Goal: Task Accomplishment & Management: Use online tool/utility

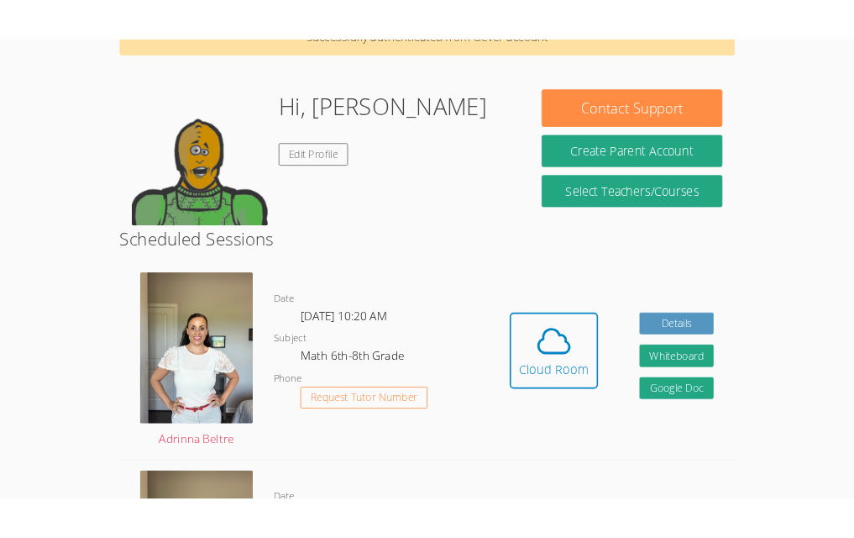
scroll to position [102, 0]
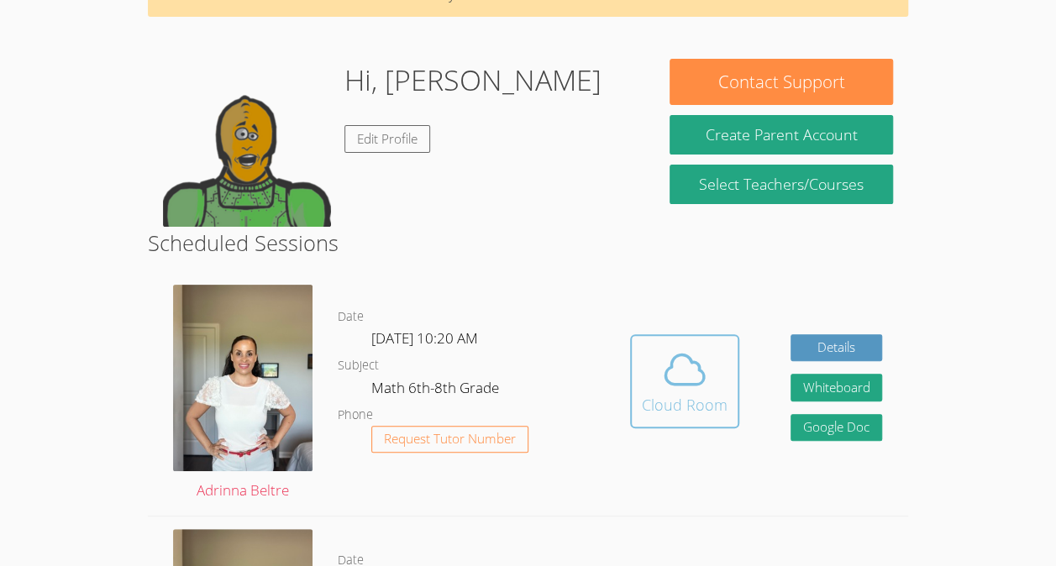
click at [698, 377] on icon at bounding box center [684, 369] width 47 height 47
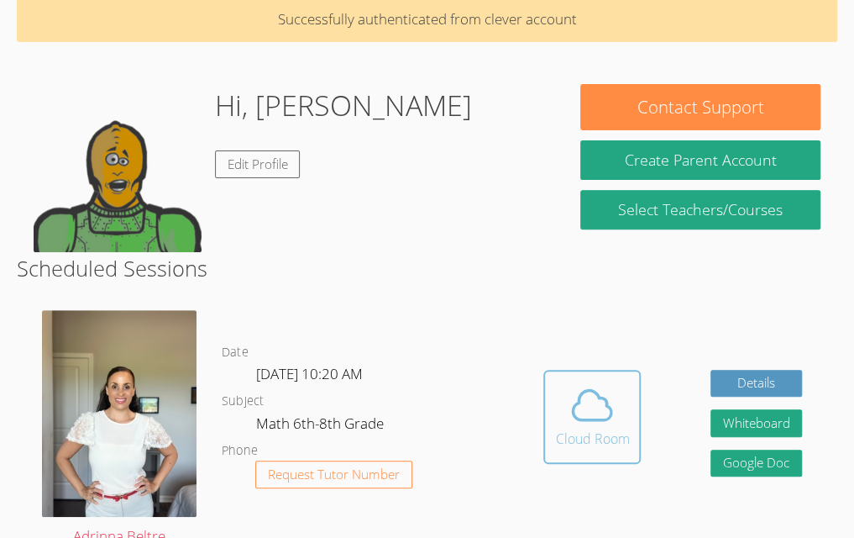
scroll to position [179, 0]
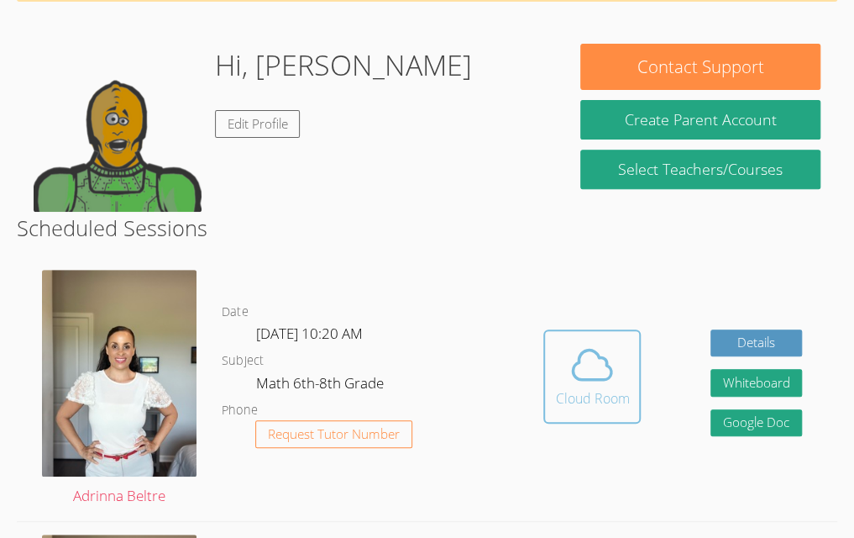
click at [608, 384] on icon at bounding box center [592, 364] width 47 height 47
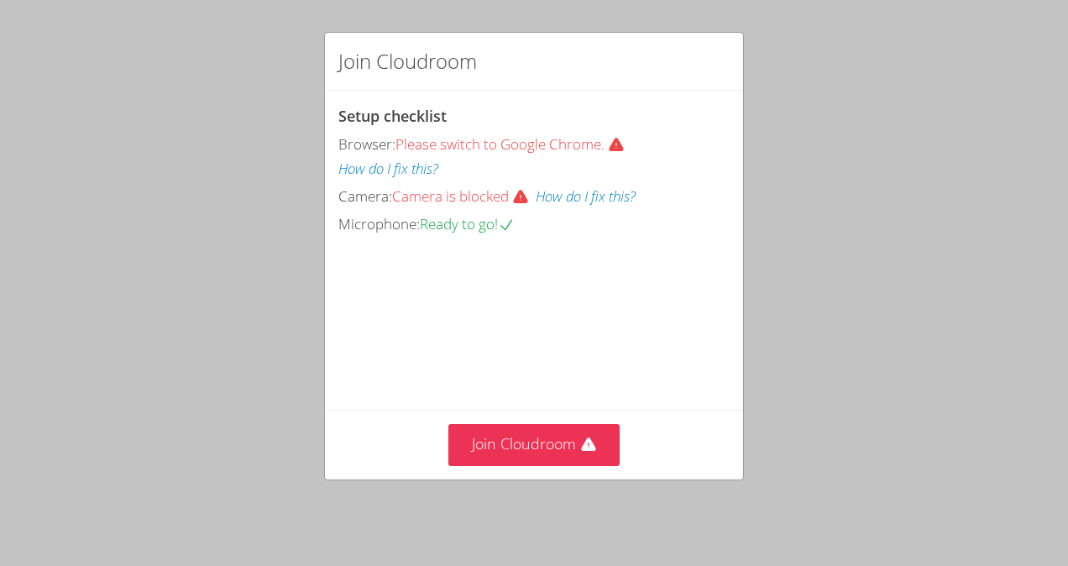
click at [425, 178] on button "How do I fix this?" at bounding box center [388, 169] width 100 height 24
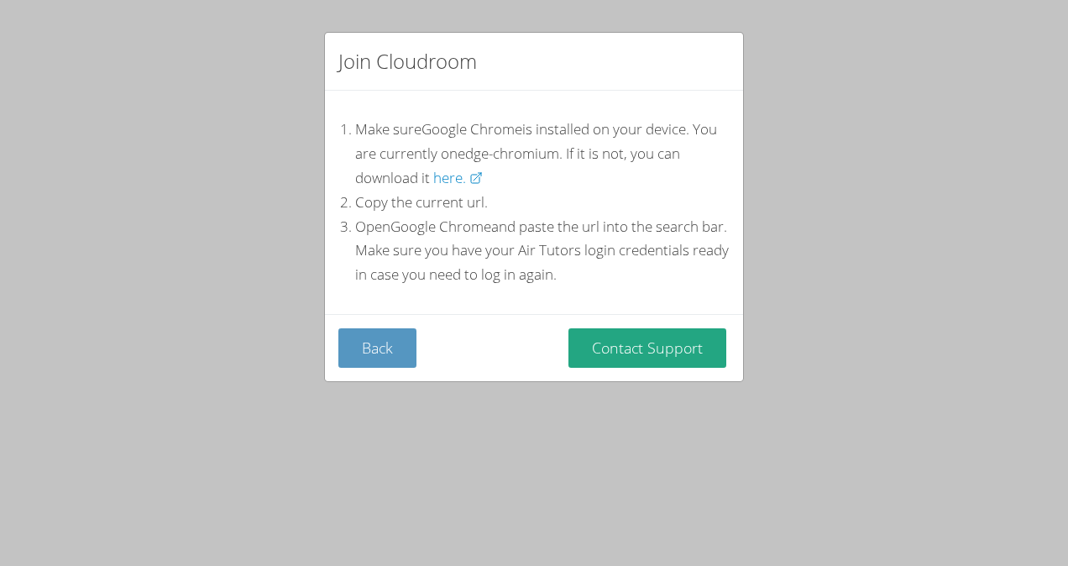
click at [541, 256] on li "Open Google Chrome and paste the url into the search bar. Make sure you have yo…" at bounding box center [542, 251] width 375 height 73
click at [622, 279] on li "Open Google Chrome and paste the url into the search bar. Make sure you have yo…" at bounding box center [542, 251] width 375 height 73
click at [412, 348] on button "Back" at bounding box center [377, 347] width 78 height 39
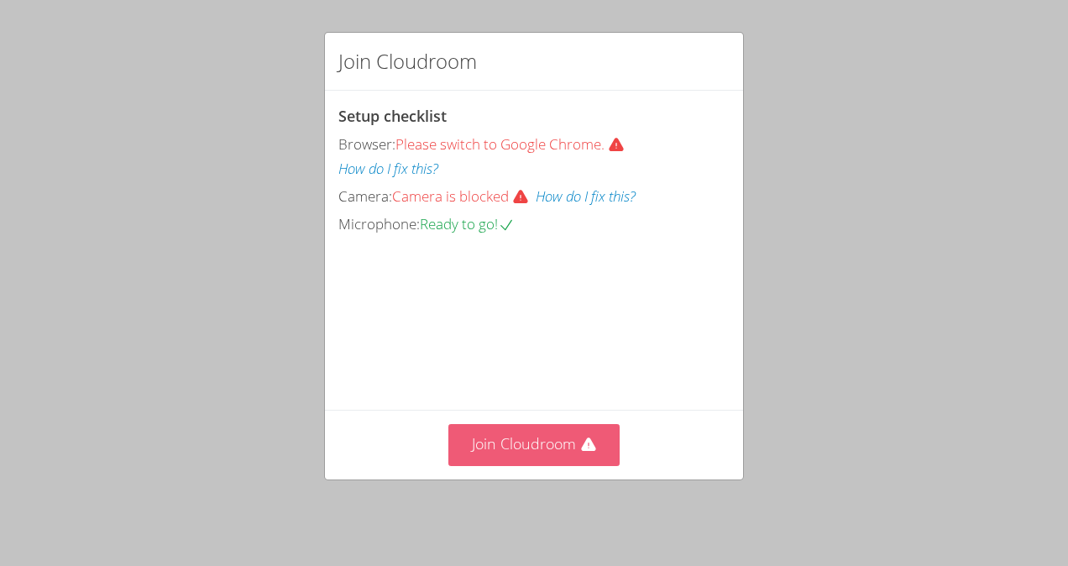
click at [570, 459] on button "Join Cloudroom" at bounding box center [535, 444] width 172 height 41
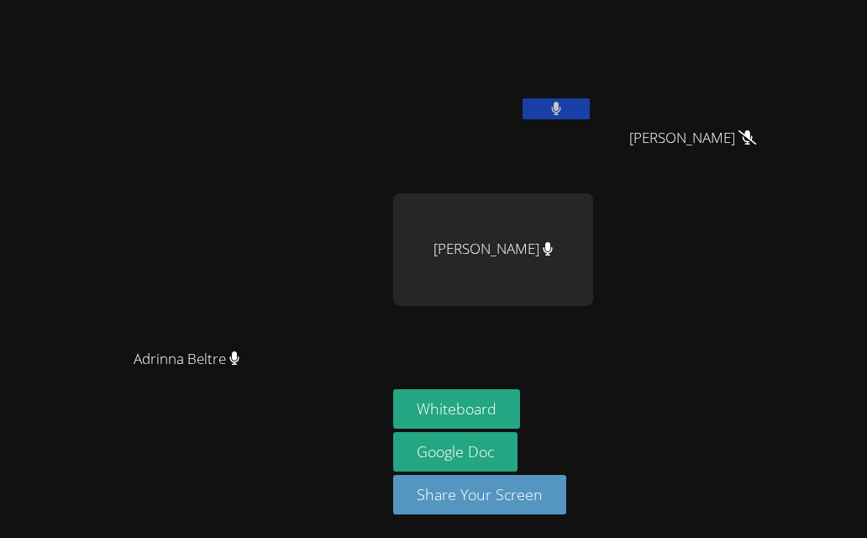
click at [561, 102] on icon at bounding box center [556, 109] width 10 height 14
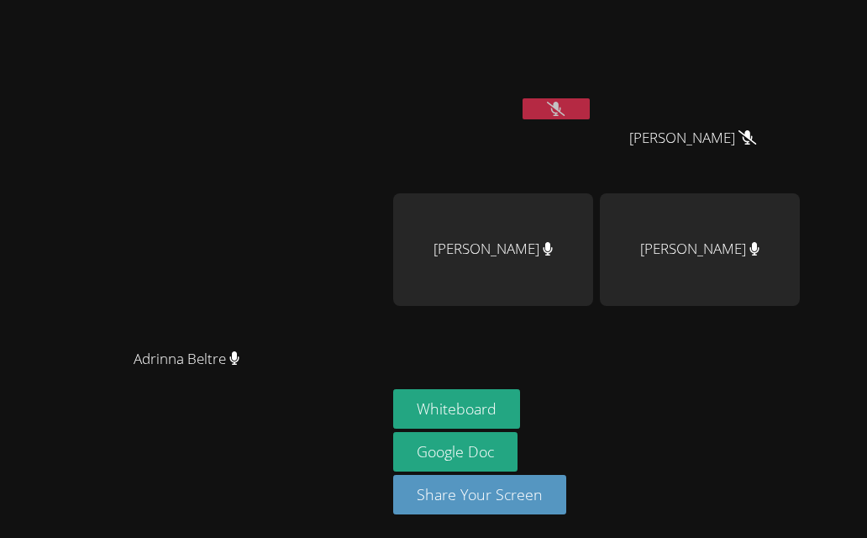
click at [564, 102] on icon at bounding box center [556, 109] width 18 height 14
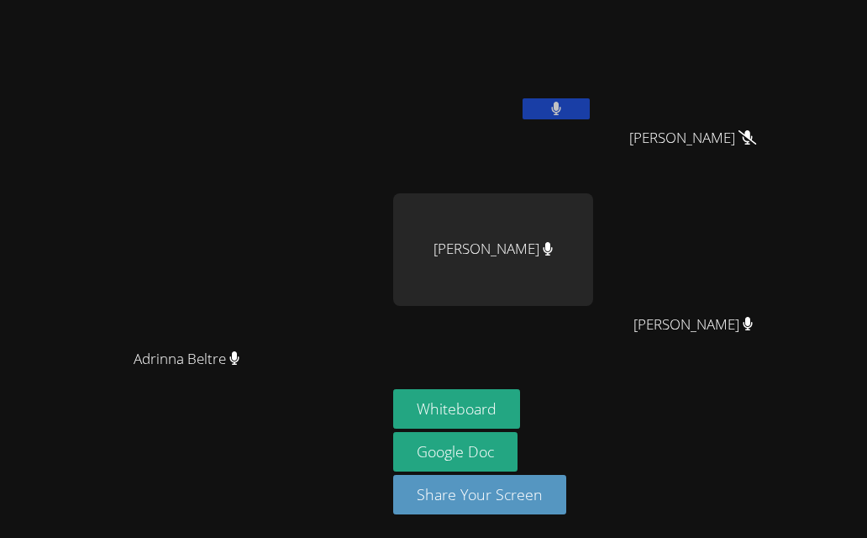
click at [561, 102] on icon at bounding box center [556, 109] width 10 height 14
click at [358, 18] on div "Adrinna Beltre Adrinna Beltre" at bounding box center [193, 269] width 373 height 524
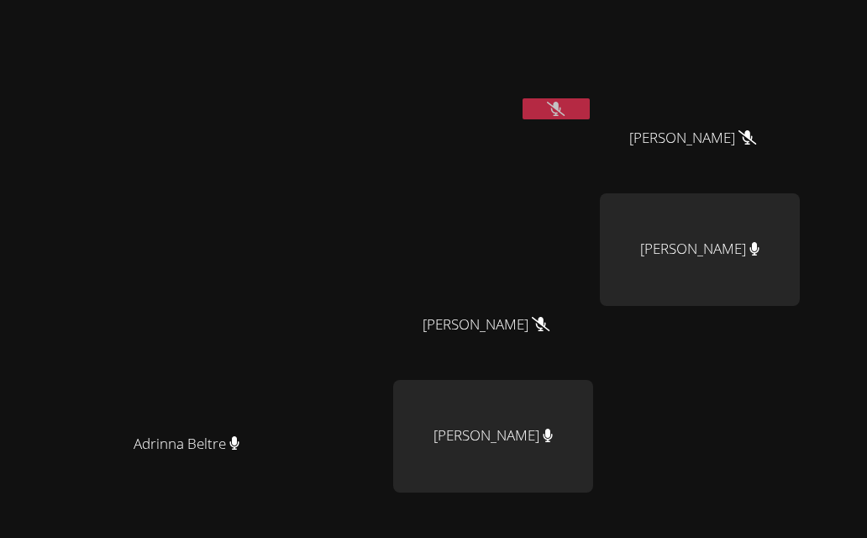
click at [590, 98] on button at bounding box center [555, 108] width 67 height 21
click at [377, 34] on div "Adrinna Beltre Adrinna Beltre" at bounding box center [193, 354] width 373 height 695
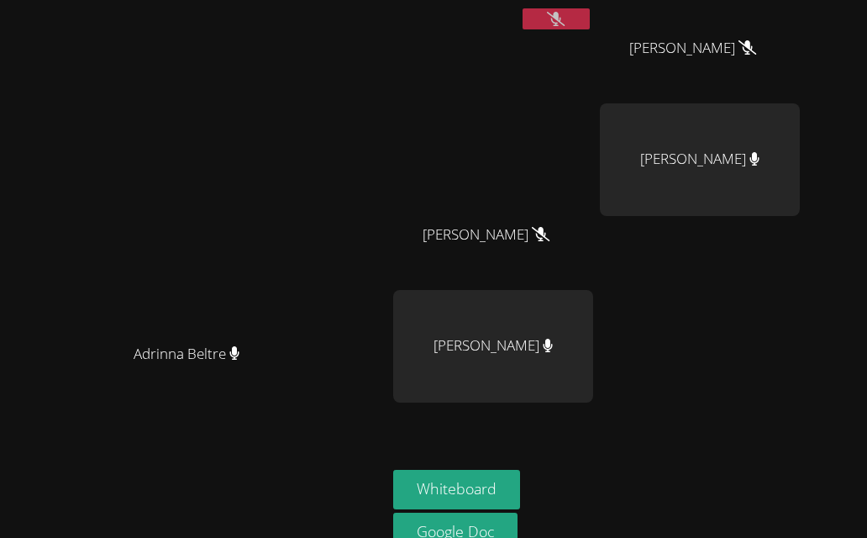
scroll to position [44, 0]
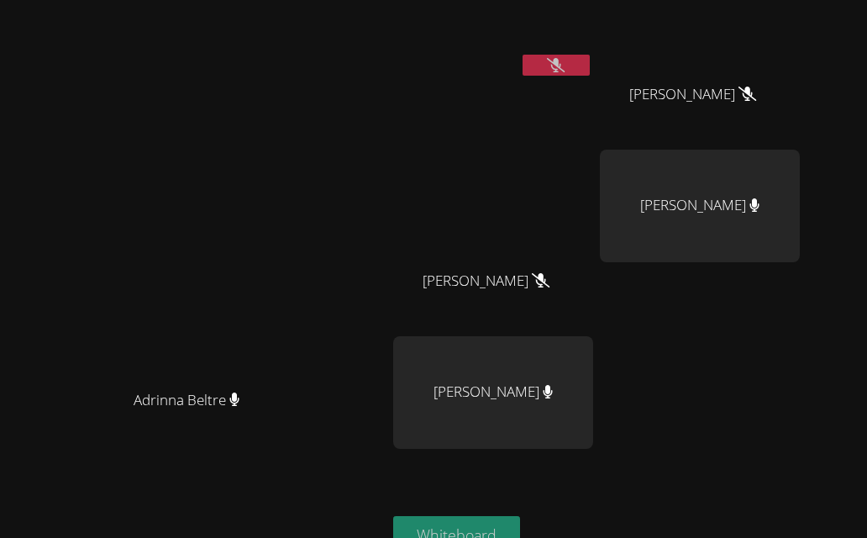
click at [520, 516] on button "Whiteboard" at bounding box center [456, 535] width 127 height 39
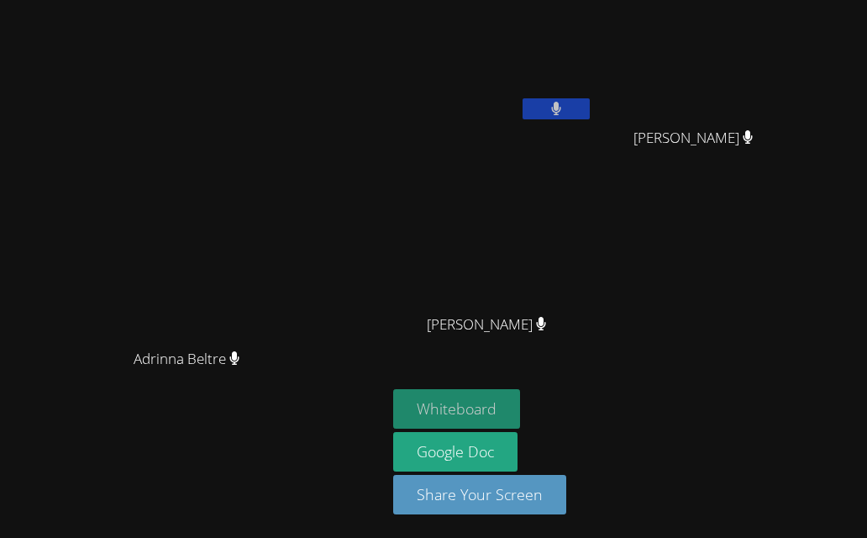
scroll to position [0, 0]
click at [590, 98] on button at bounding box center [555, 108] width 67 height 21
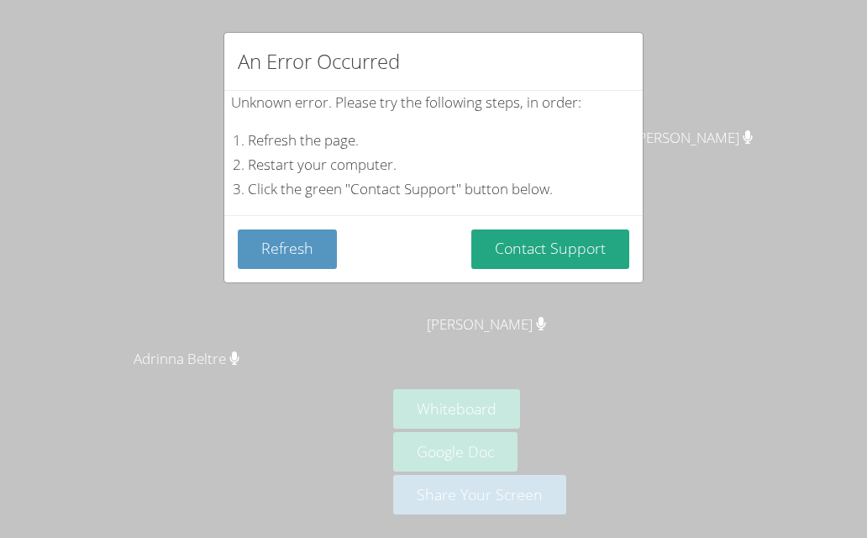
click at [625, 42] on div "An Error Occurred" at bounding box center [433, 62] width 418 height 58
click at [265, 242] on button "Refresh" at bounding box center [287, 248] width 99 height 39
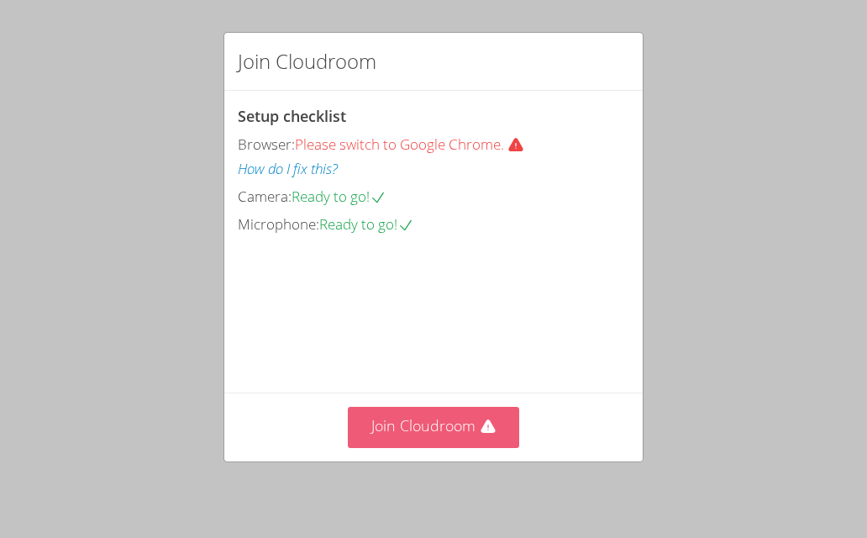
click at [468, 424] on button "Join Cloudroom" at bounding box center [434, 427] width 172 height 41
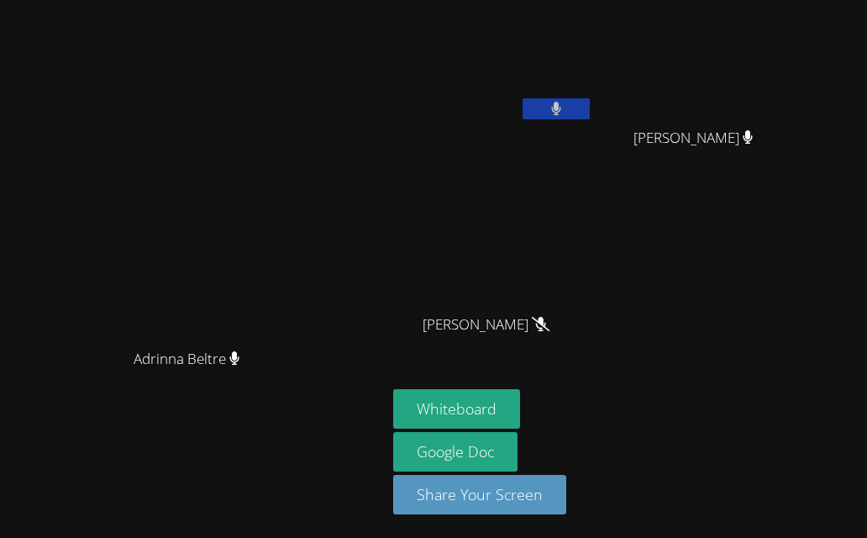
click at [590, 98] on button at bounding box center [555, 108] width 67 height 21
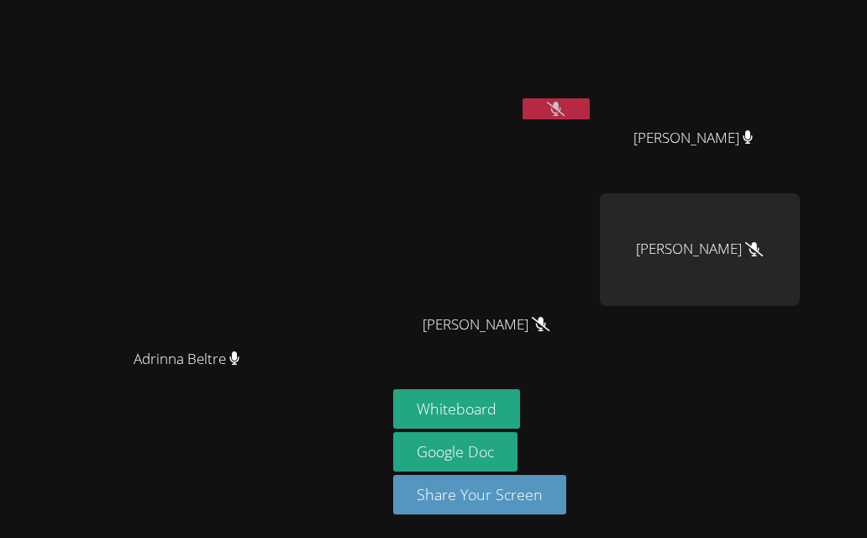
click at [590, 98] on button at bounding box center [555, 108] width 67 height 21
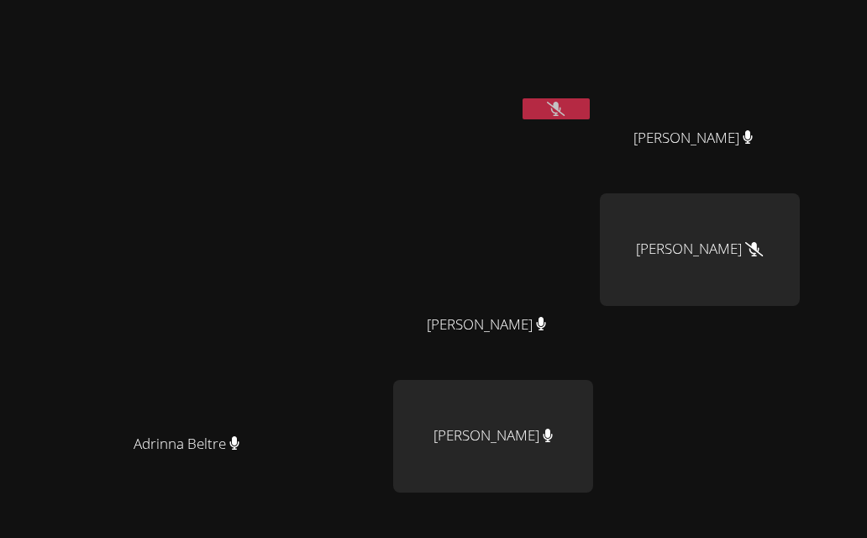
click at [380, 123] on div "Adrinna Beltre Adrinna Beltre" at bounding box center [193, 354] width 373 height 695
click at [590, 98] on button at bounding box center [555, 108] width 67 height 21
click at [564, 104] on icon at bounding box center [556, 109] width 18 height 14
click at [590, 98] on button at bounding box center [555, 108] width 67 height 21
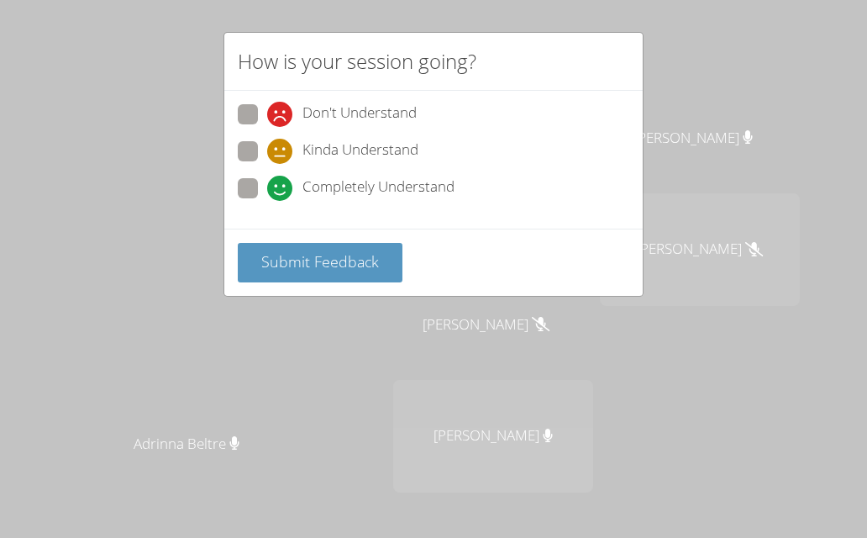
click at [267, 201] on span at bounding box center [267, 201] width 0 height 0
click at [267, 188] on input "Completely Understand" at bounding box center [274, 185] width 14 height 14
radio input "true"
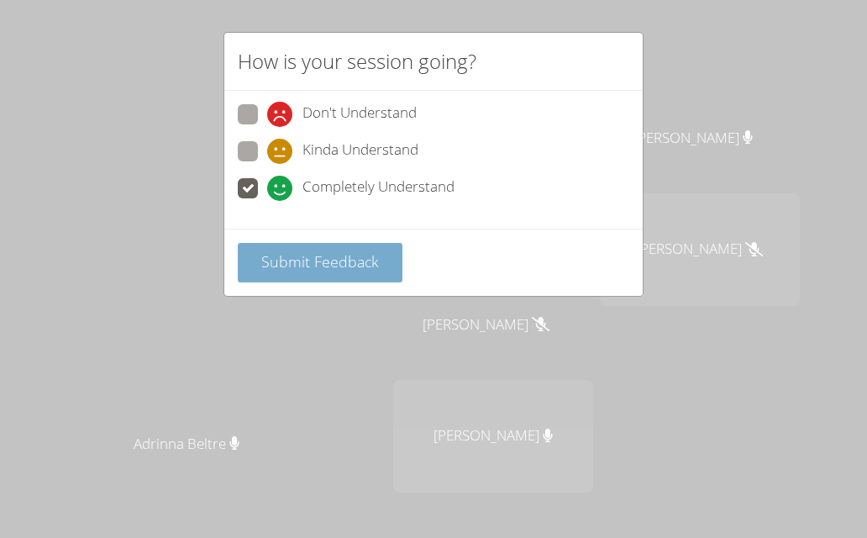
click at [317, 253] on span "Submit Feedback" at bounding box center [320, 261] width 118 height 20
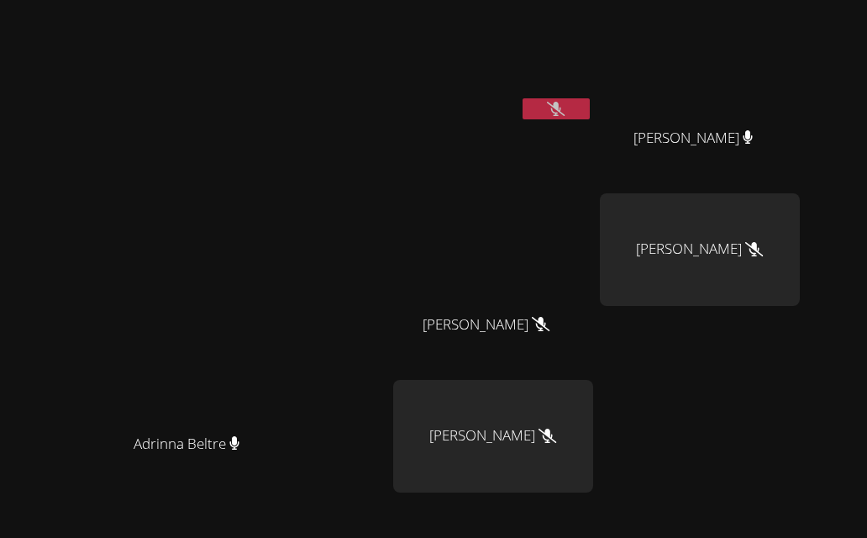
click at [590, 98] on button at bounding box center [555, 108] width 67 height 21
click at [590, 99] on button at bounding box center [555, 108] width 67 height 21
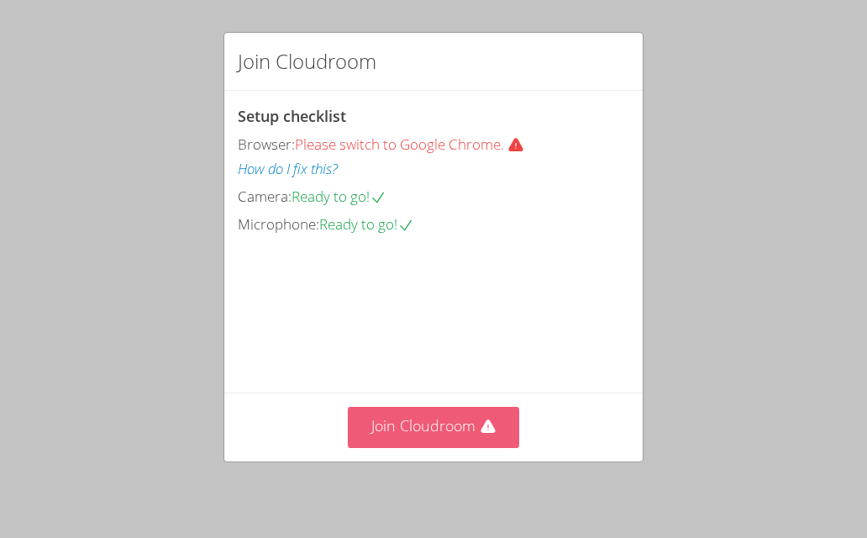
click at [456, 423] on button "Join Cloudroom" at bounding box center [434, 427] width 172 height 41
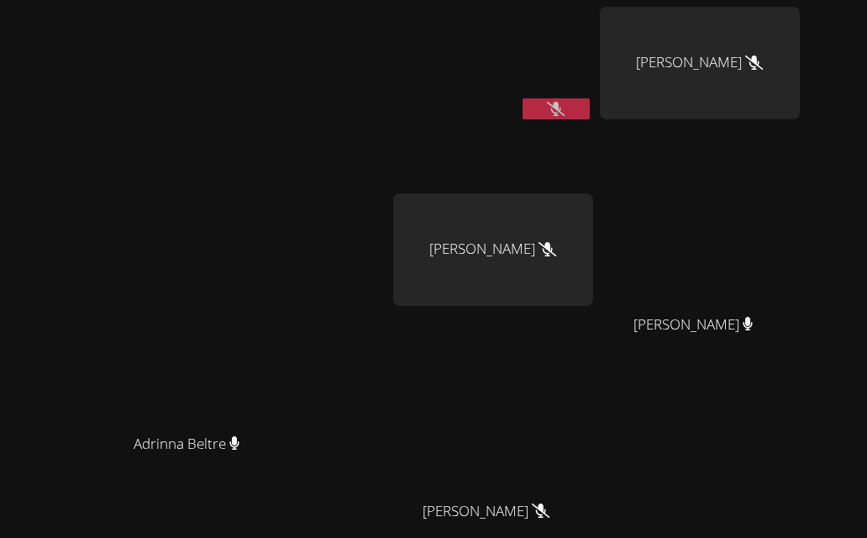
click at [549, 499] on span "[PERSON_NAME]" at bounding box center [485, 511] width 127 height 24
click at [564, 102] on icon at bounding box center [556, 109] width 18 height 14
click at [590, 98] on button at bounding box center [555, 108] width 67 height 21
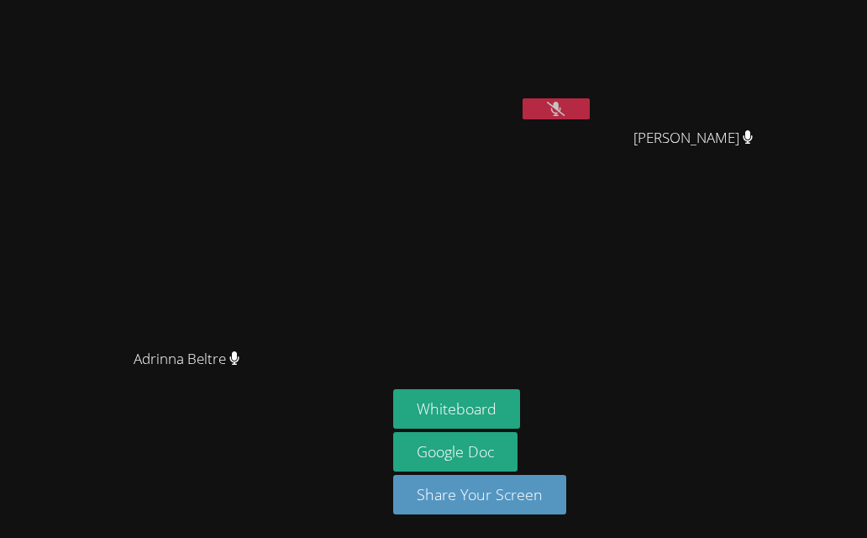
click at [564, 102] on icon at bounding box center [556, 109] width 18 height 14
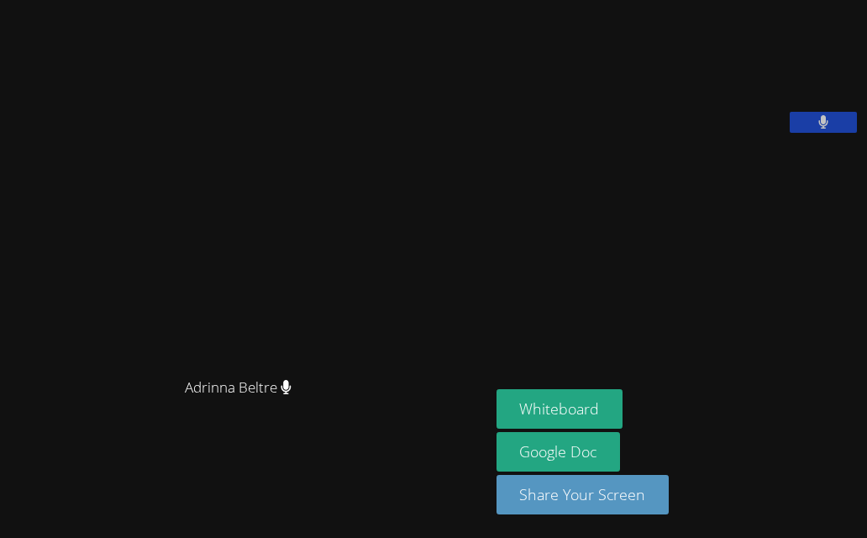
click at [821, 129] on icon at bounding box center [823, 122] width 10 height 14
